Goal: Entertainment & Leisure: Consume media (video, audio)

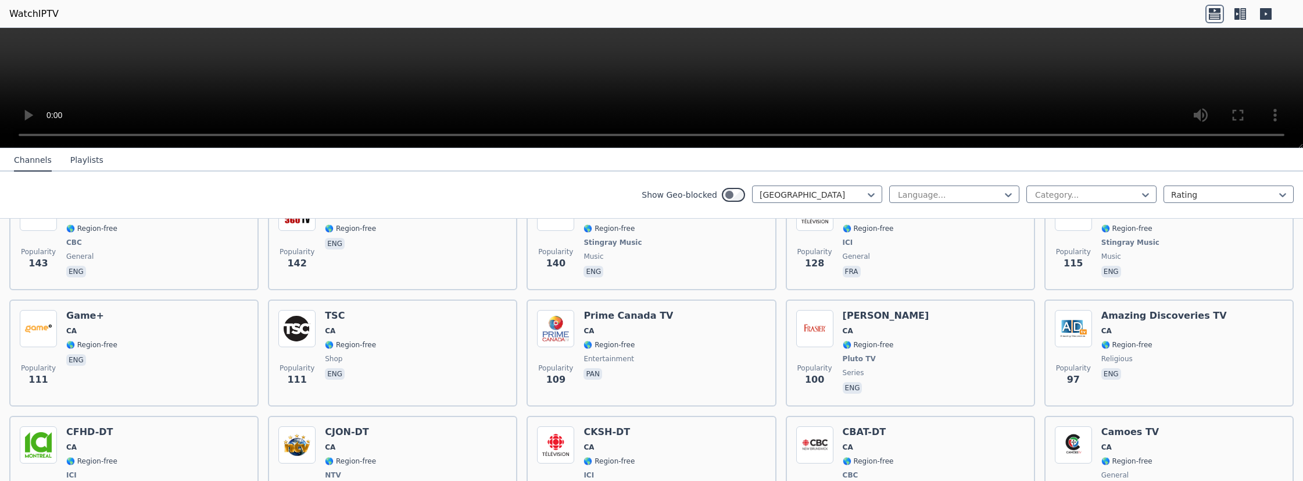
scroll to position [595, 0]
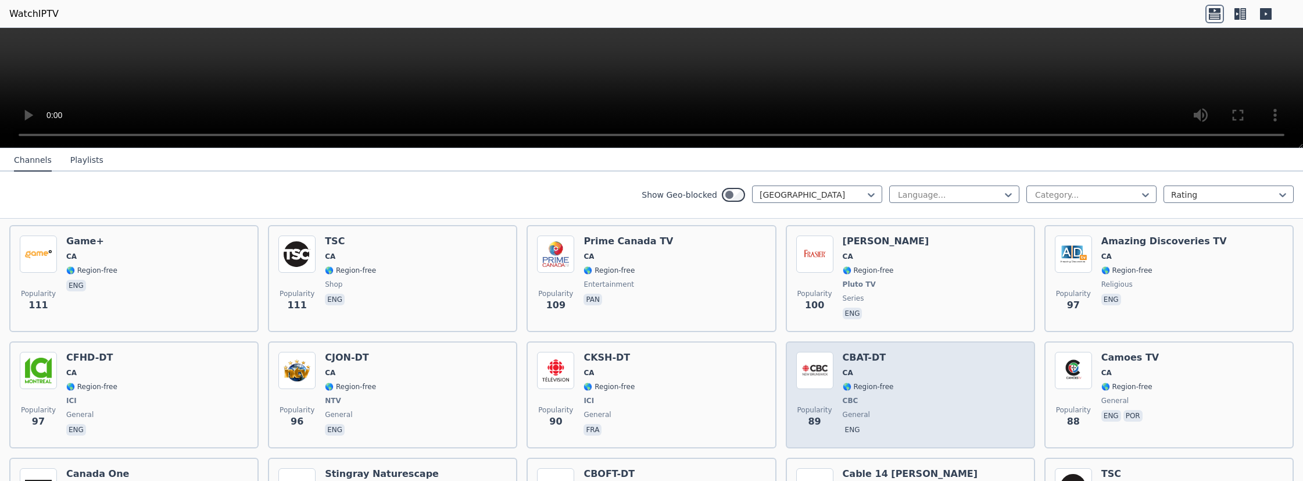
click at [807, 359] on img at bounding box center [814, 370] width 37 height 37
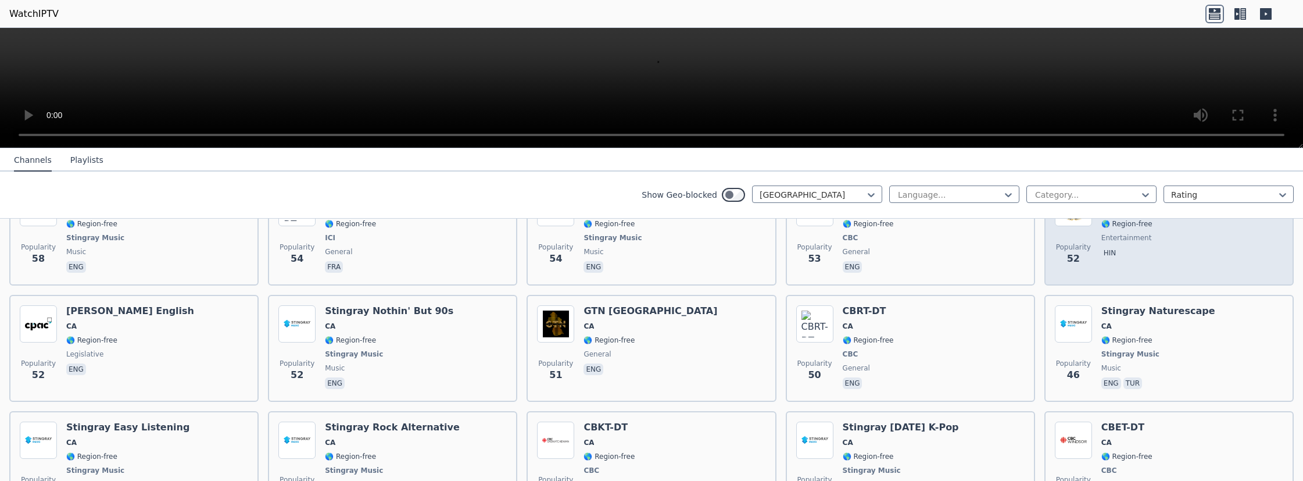
scroll to position [1488, 0]
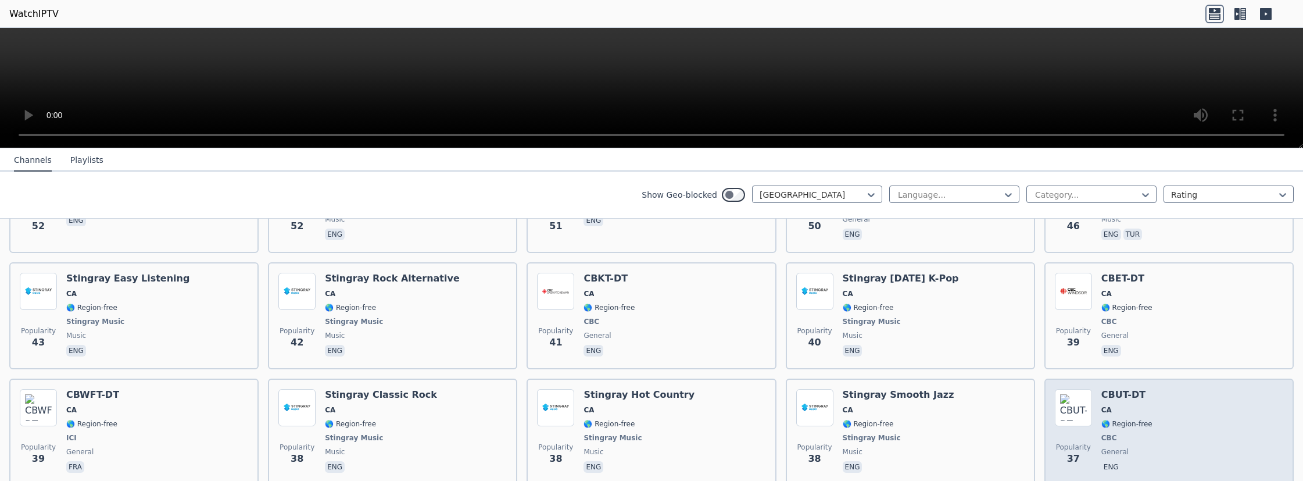
click at [1070, 389] on img at bounding box center [1073, 407] width 37 height 37
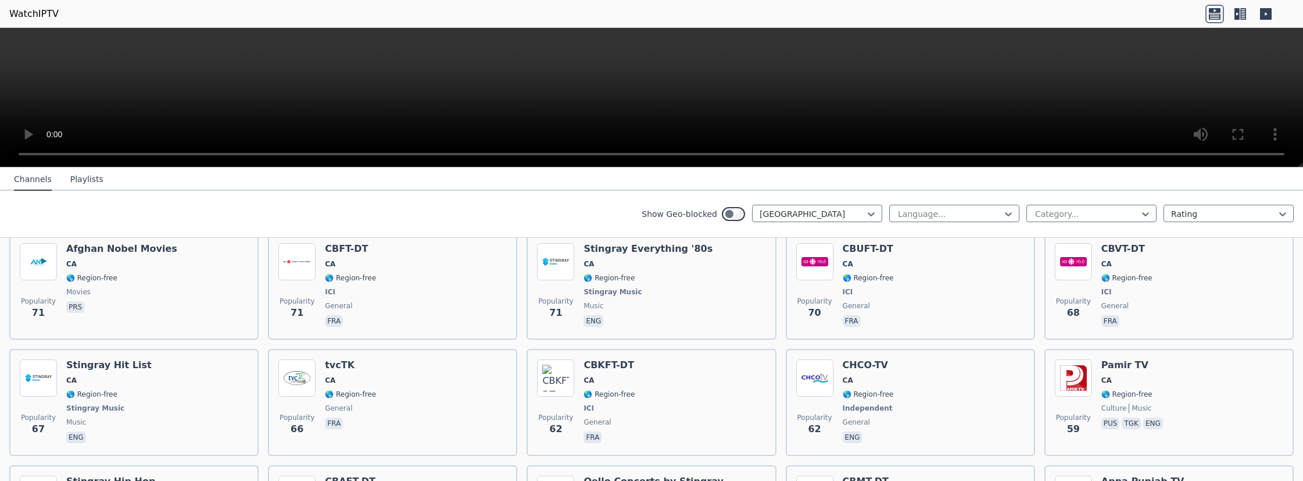
scroll to position [923, 0]
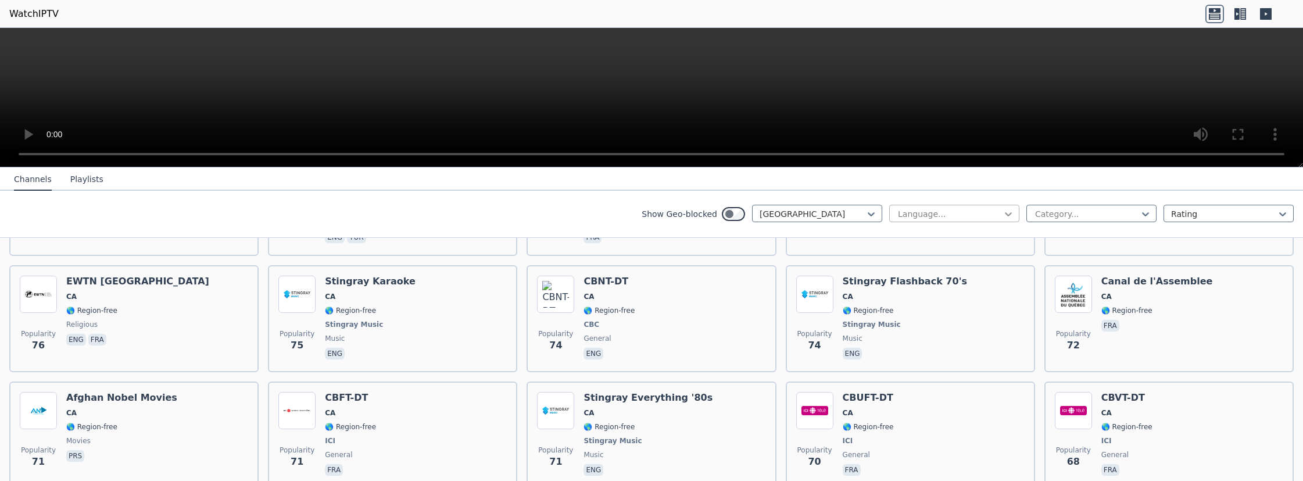
click at [1007, 211] on icon at bounding box center [1009, 214] width 12 height 12
click at [935, 280] on div "English" at bounding box center [954, 281] width 130 height 21
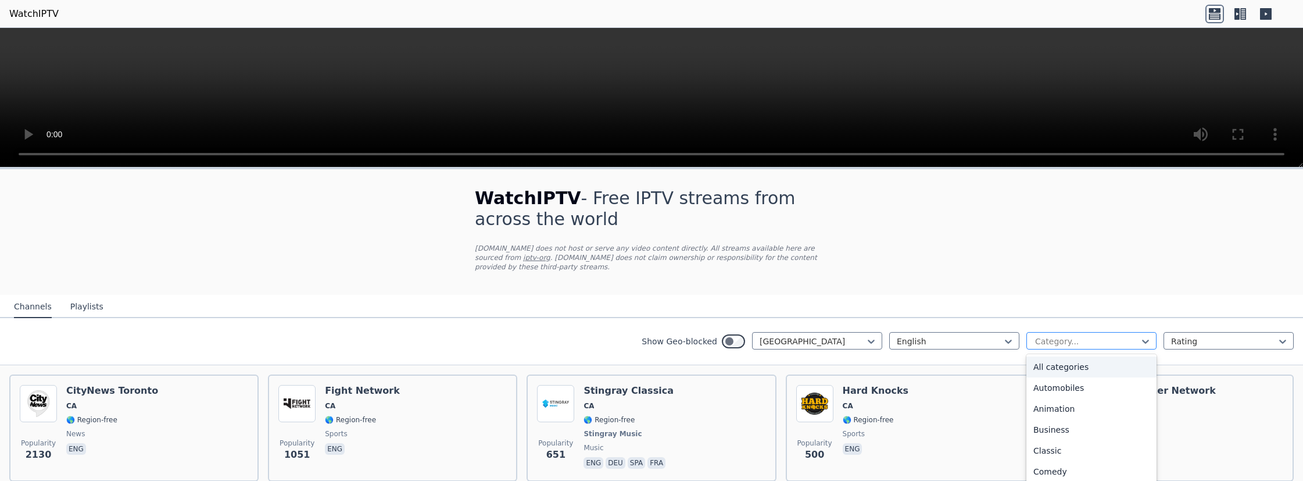
click at [1126, 335] on div at bounding box center [1087, 341] width 106 height 12
click at [1064, 426] on div "News" at bounding box center [1092, 433] width 130 height 21
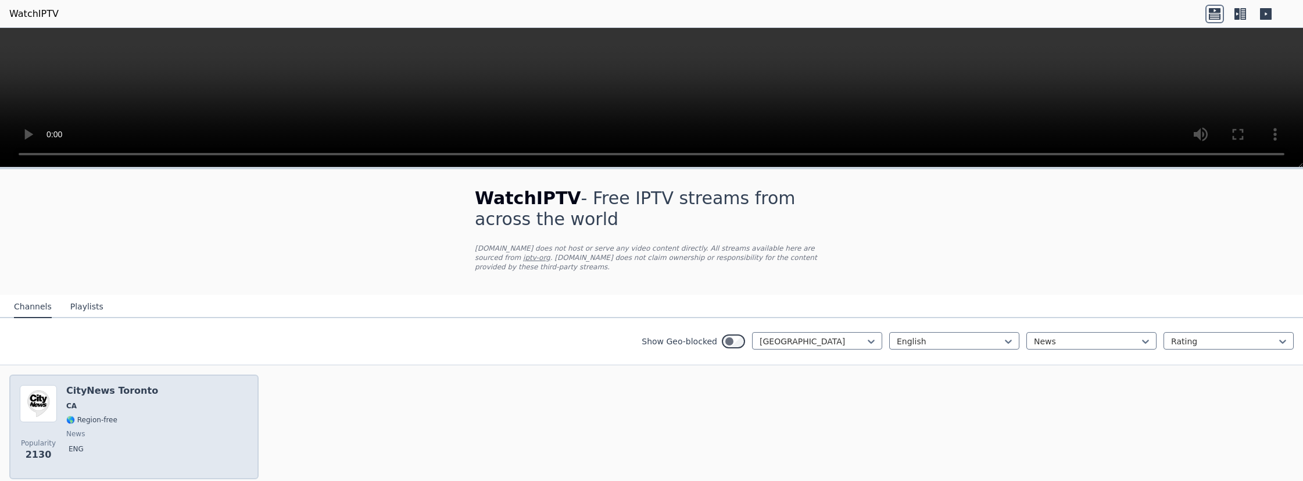
click at [33, 392] on img at bounding box center [38, 403] width 37 height 37
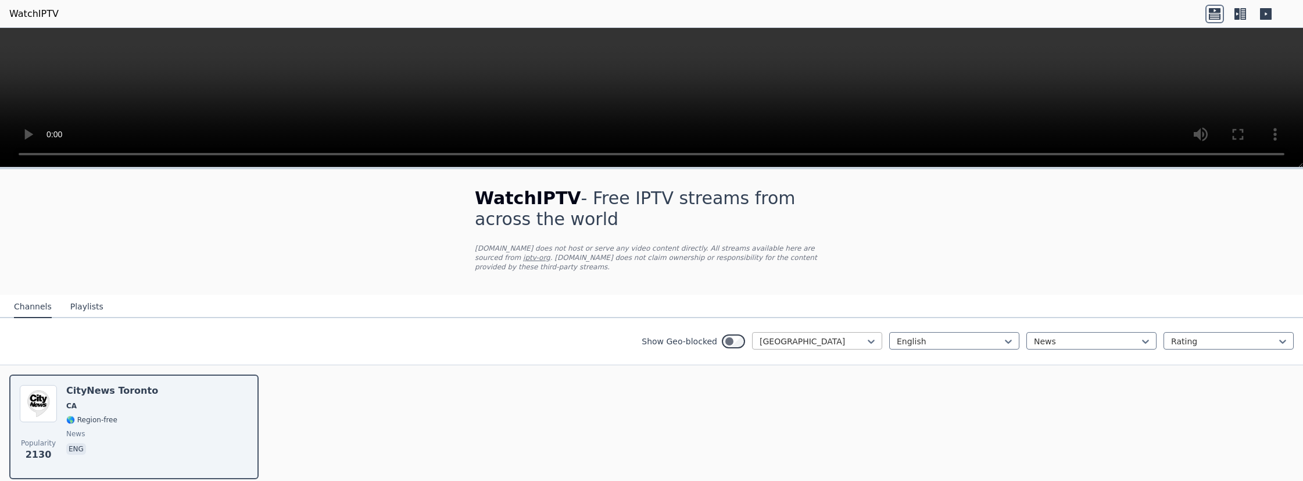
click at [860, 335] on div at bounding box center [813, 341] width 106 height 12
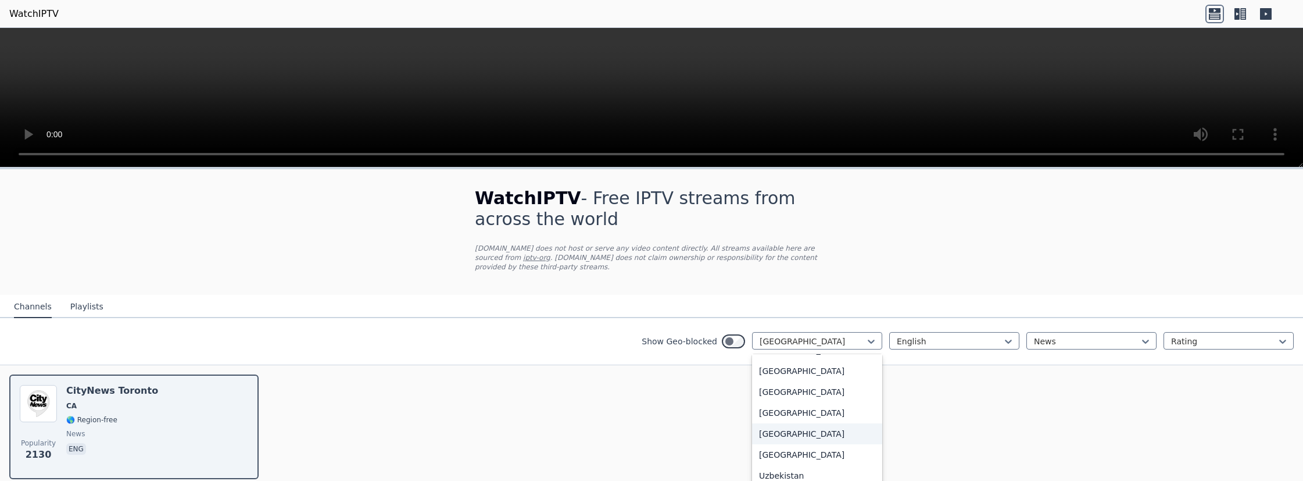
click at [797, 426] on div "[GEOGRAPHIC_DATA]" at bounding box center [817, 433] width 130 height 21
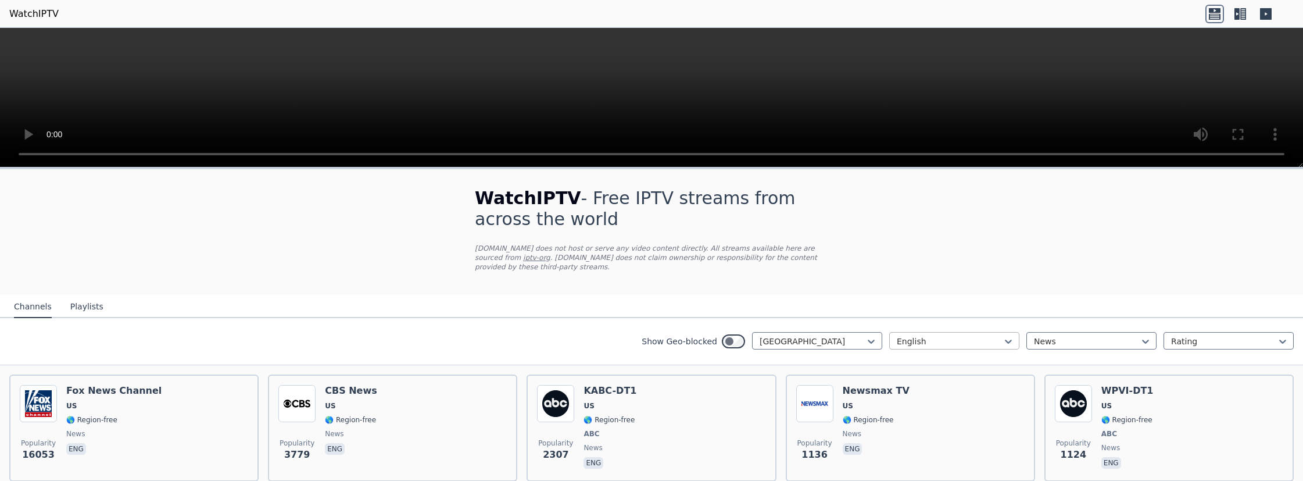
click at [982, 335] on div at bounding box center [950, 341] width 106 height 12
click at [1062, 335] on div at bounding box center [1087, 341] width 106 height 12
click at [1065, 440] on div "Classic" at bounding box center [1092, 450] width 130 height 21
